Goal: Use online tool/utility: Utilize a website feature to perform a specific function

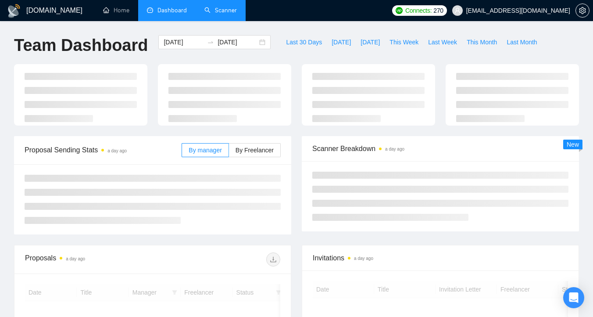
click at [223, 11] on link "Scanner" at bounding box center [221, 10] width 32 height 7
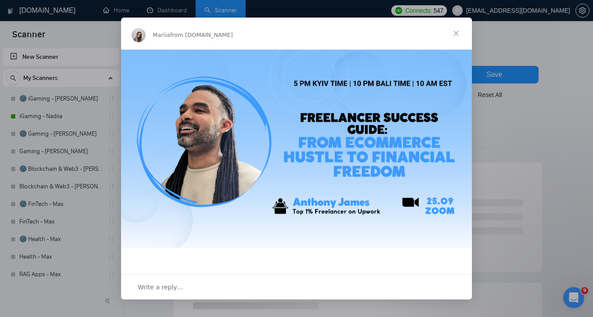
click at [452, 36] on span "Close" at bounding box center [457, 34] width 32 height 32
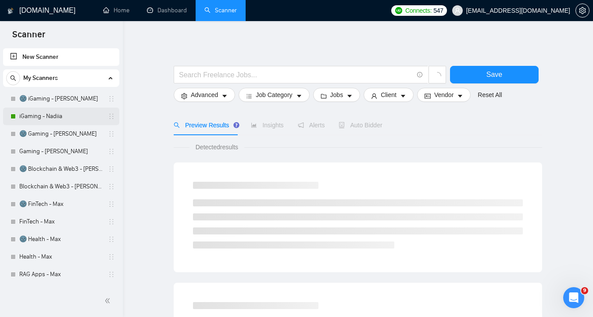
click at [62, 114] on link "iGaming - Nadiia" at bounding box center [60, 117] width 83 height 18
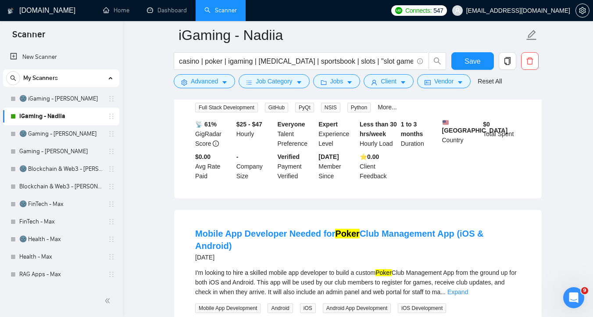
scroll to position [1893, 0]
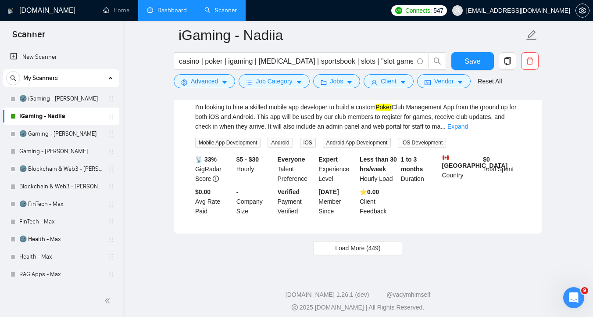
click at [162, 13] on link "Dashboard" at bounding box center [167, 10] width 40 height 7
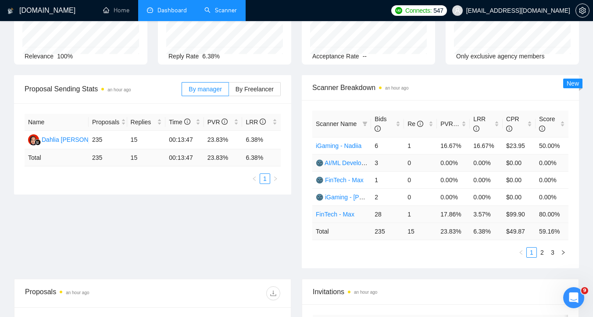
scroll to position [87, 0]
